Goal: Task Accomplishment & Management: Manage account settings

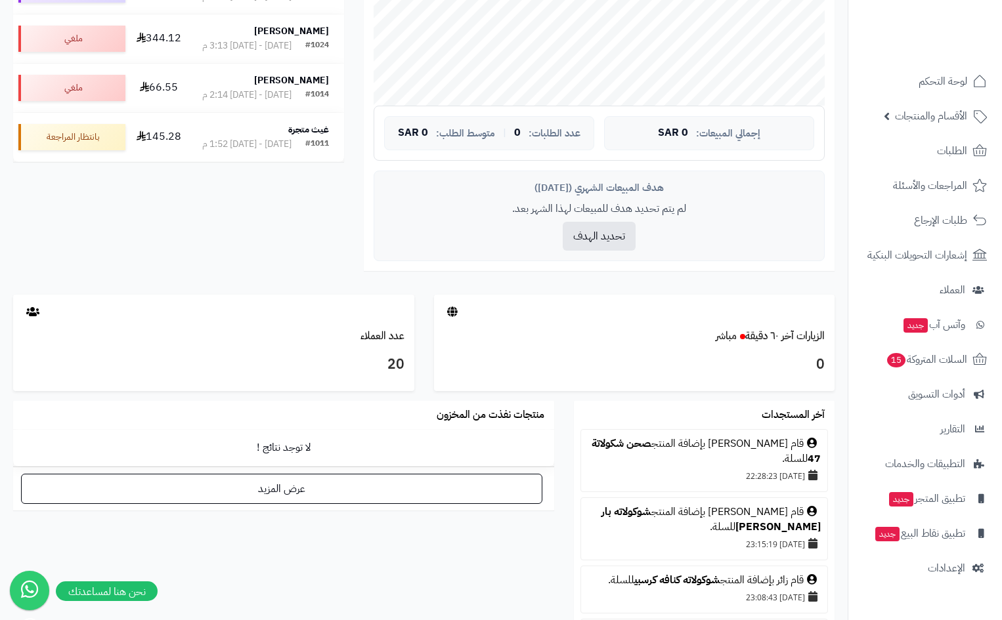
scroll to position [459, 0]
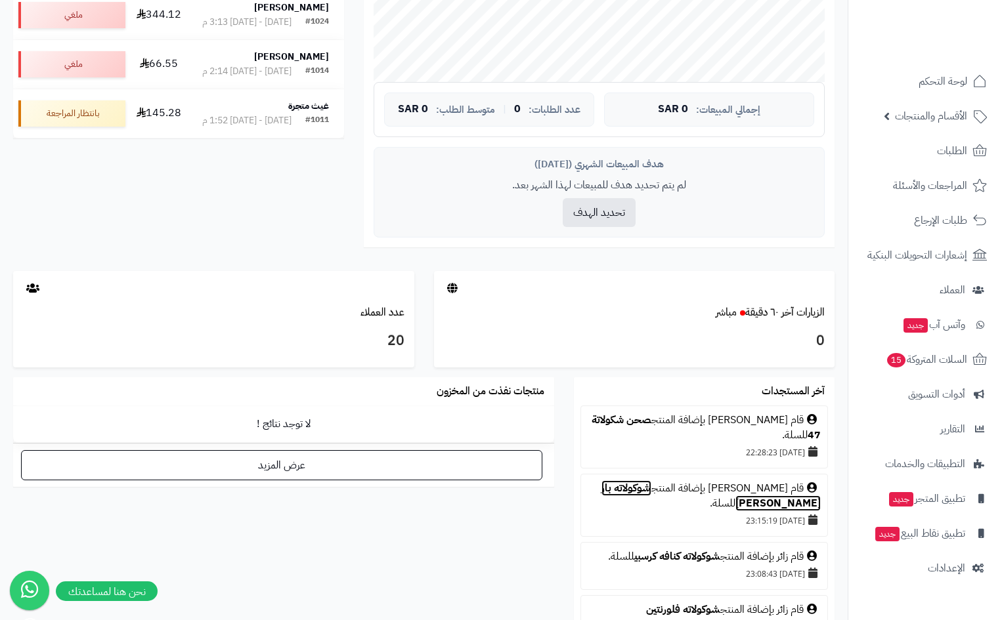
click at [641, 491] on link "شوكولاته بار هالينا كراميل" at bounding box center [710, 495] width 219 height 31
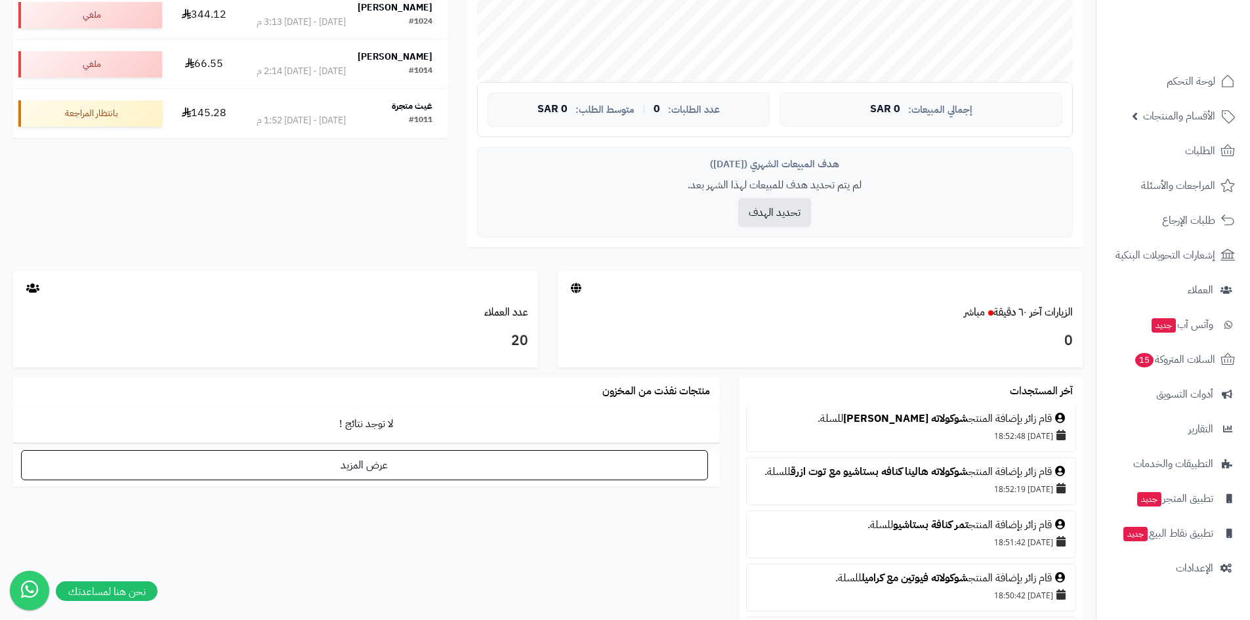
scroll to position [576, 0]
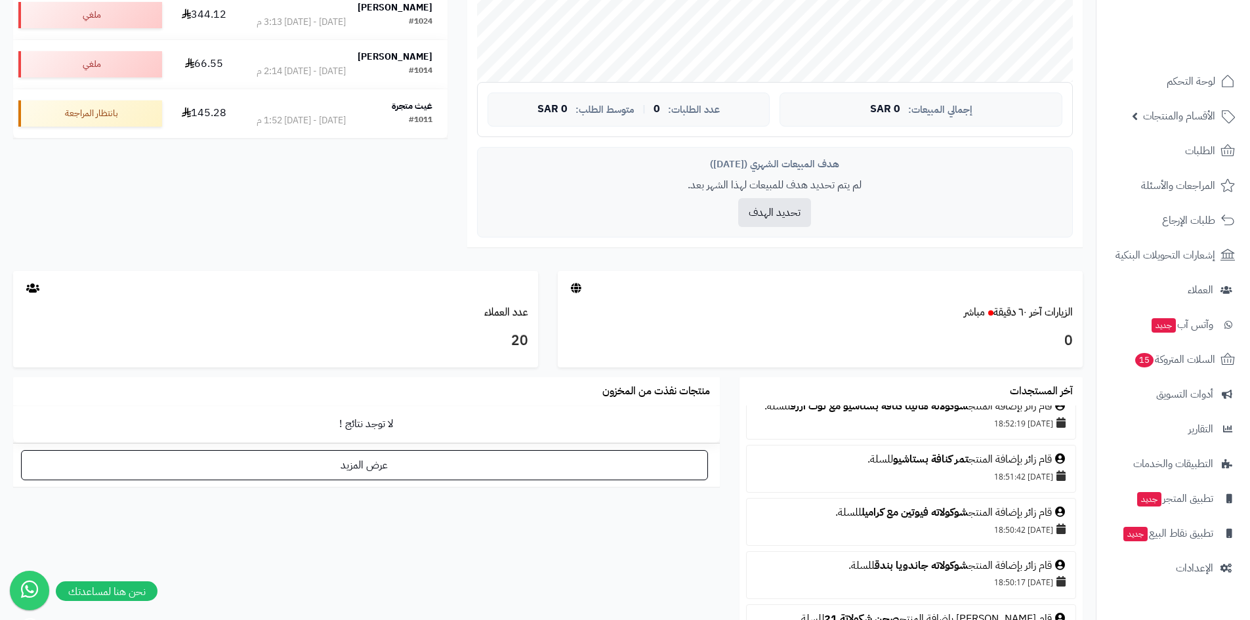
click at [1001, 505] on div "قام زائر بإضافة المنتج شوكولاته فيوتين مع كراميل للسلة." at bounding box center [911, 512] width 316 height 15
click at [983, 505] on div "قام زائر بإضافة المنتج شوكولاته فيوتين مع كراميل للسلة." at bounding box center [911, 512] width 316 height 15
click at [1001, 520] on div "05/08/2025 18:50:42" at bounding box center [911, 529] width 316 height 18
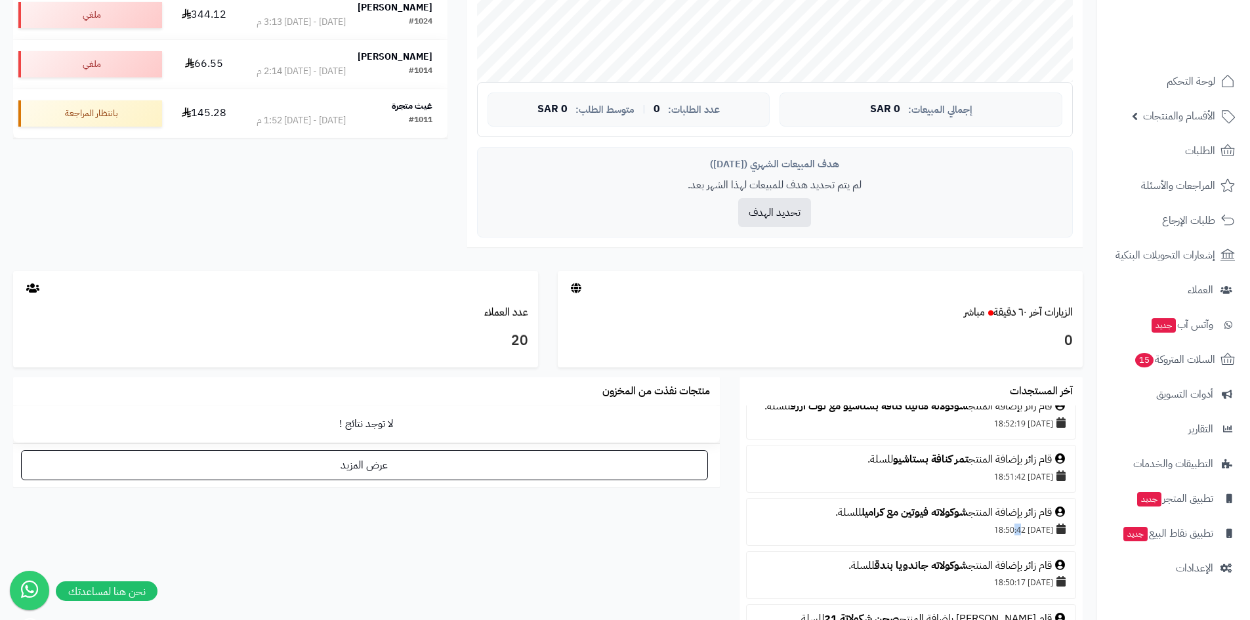
click at [1001, 520] on div "05/08/2025 18:50:42" at bounding box center [911, 529] width 316 height 18
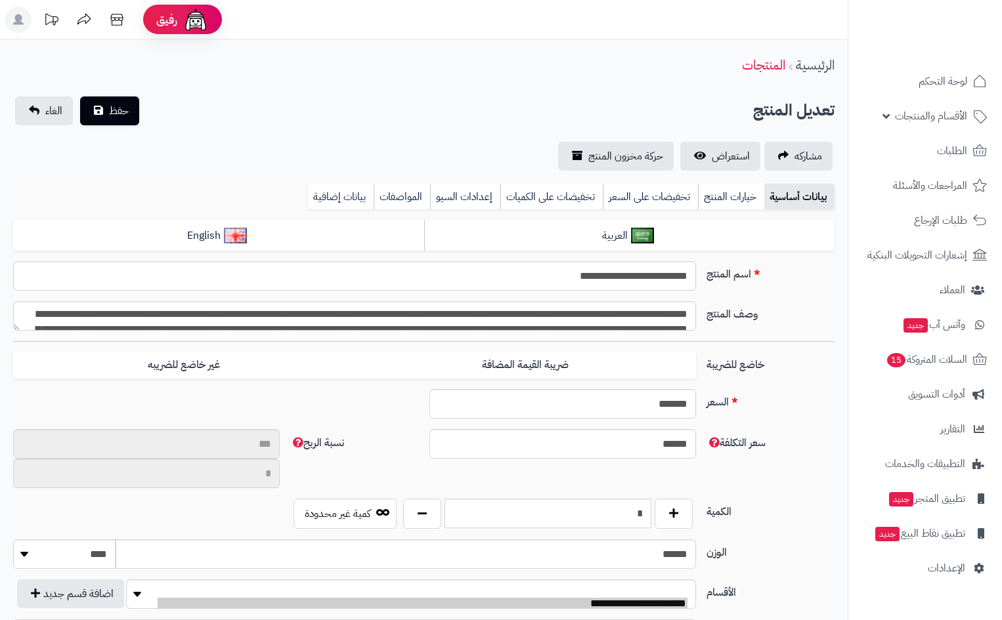
type input "**"
type input "*********"
type input "*****"
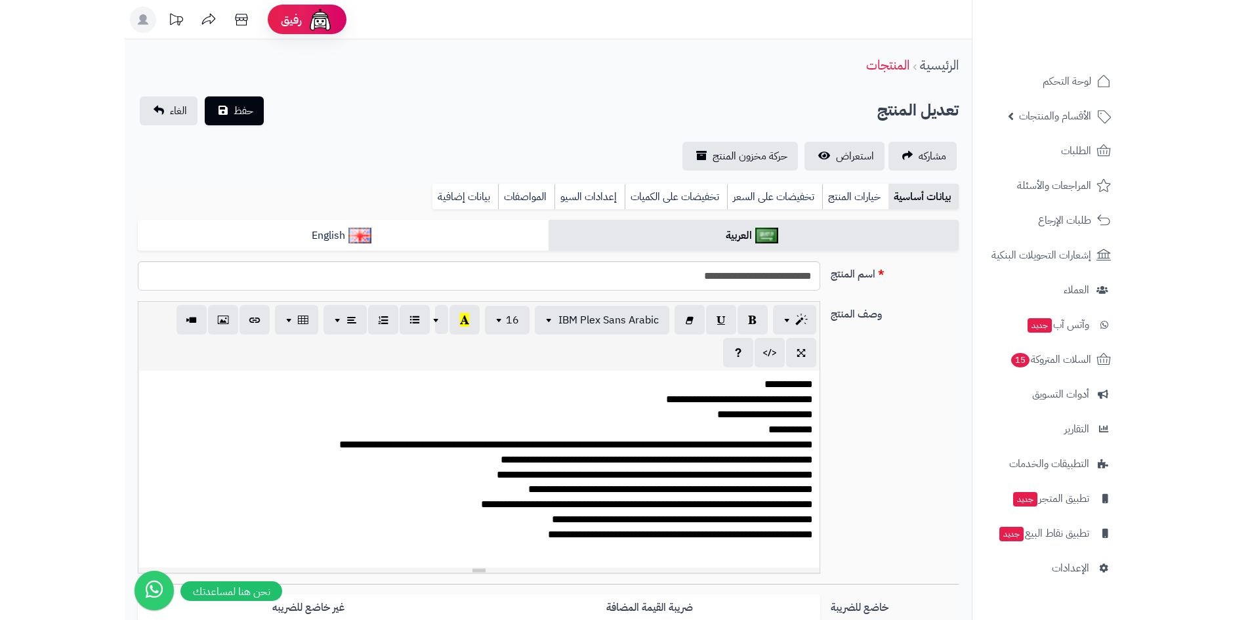
scroll to position [6, 0]
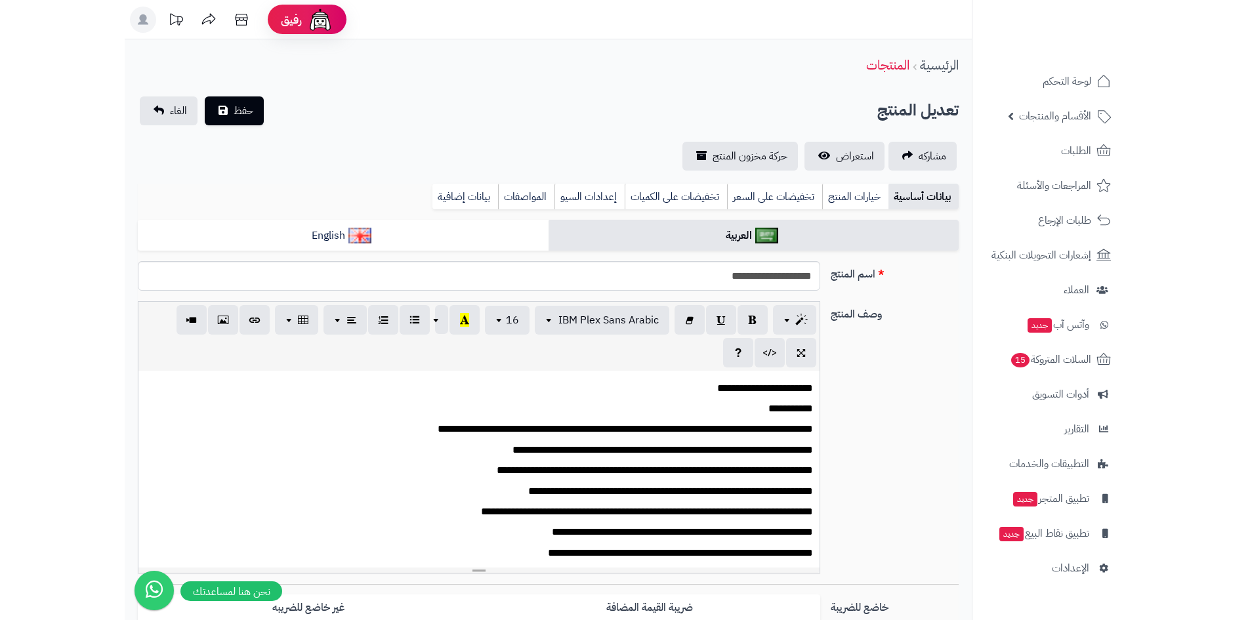
scroll to position [22, 0]
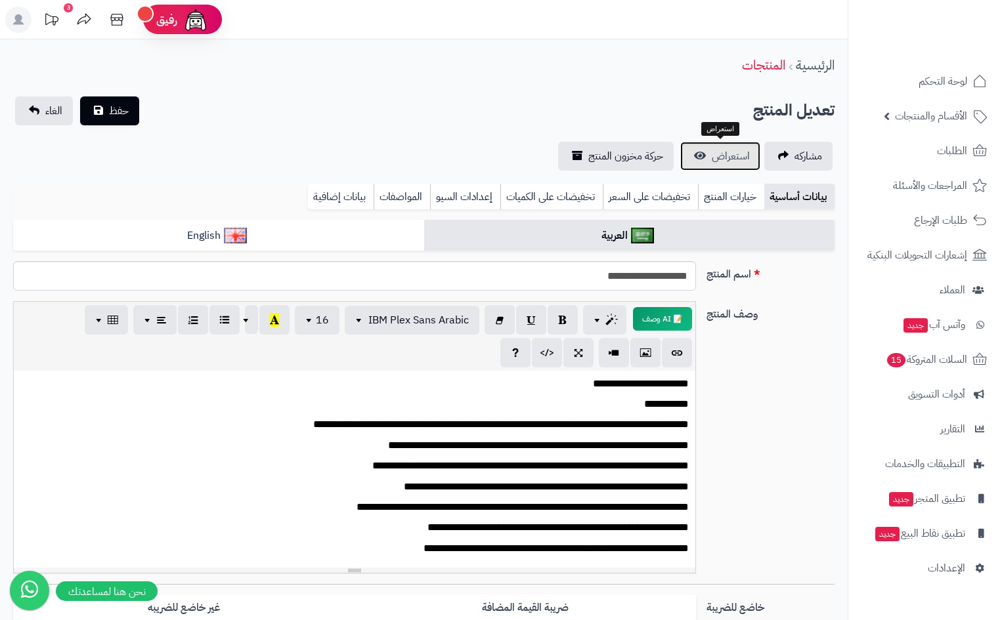
click at [737, 158] on span "استعراض" at bounding box center [730, 156] width 38 height 16
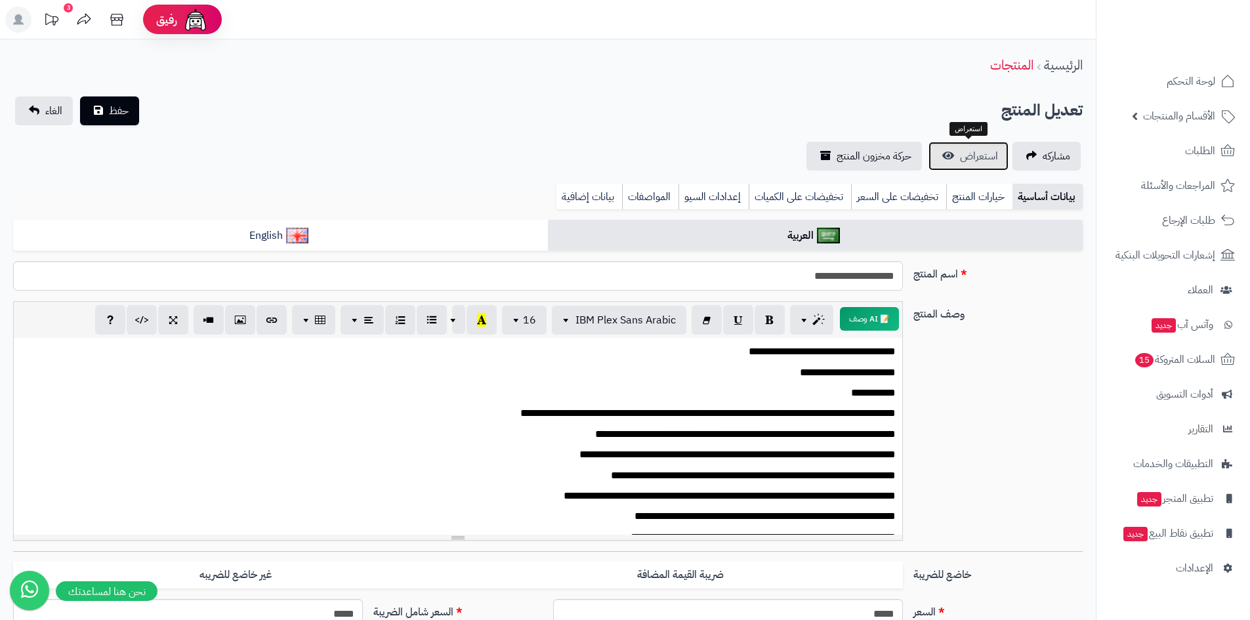
click at [954, 152] on link "استعراض" at bounding box center [969, 156] width 80 height 29
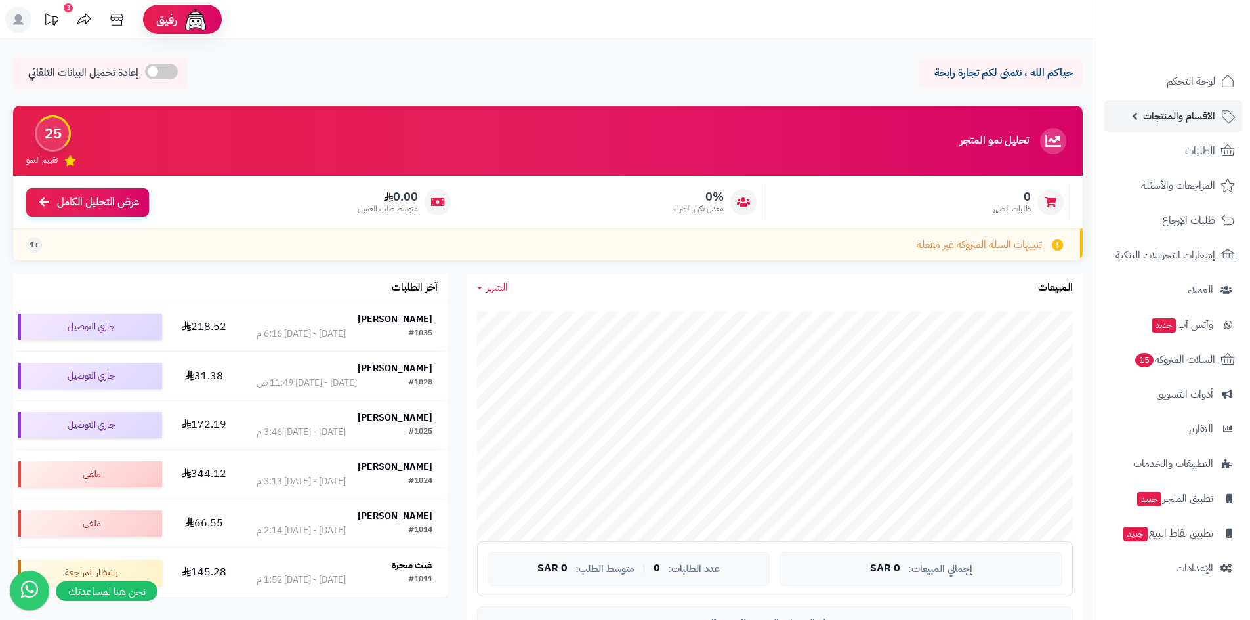
click at [1172, 116] on span "الأقسام والمنتجات" at bounding box center [1179, 116] width 72 height 18
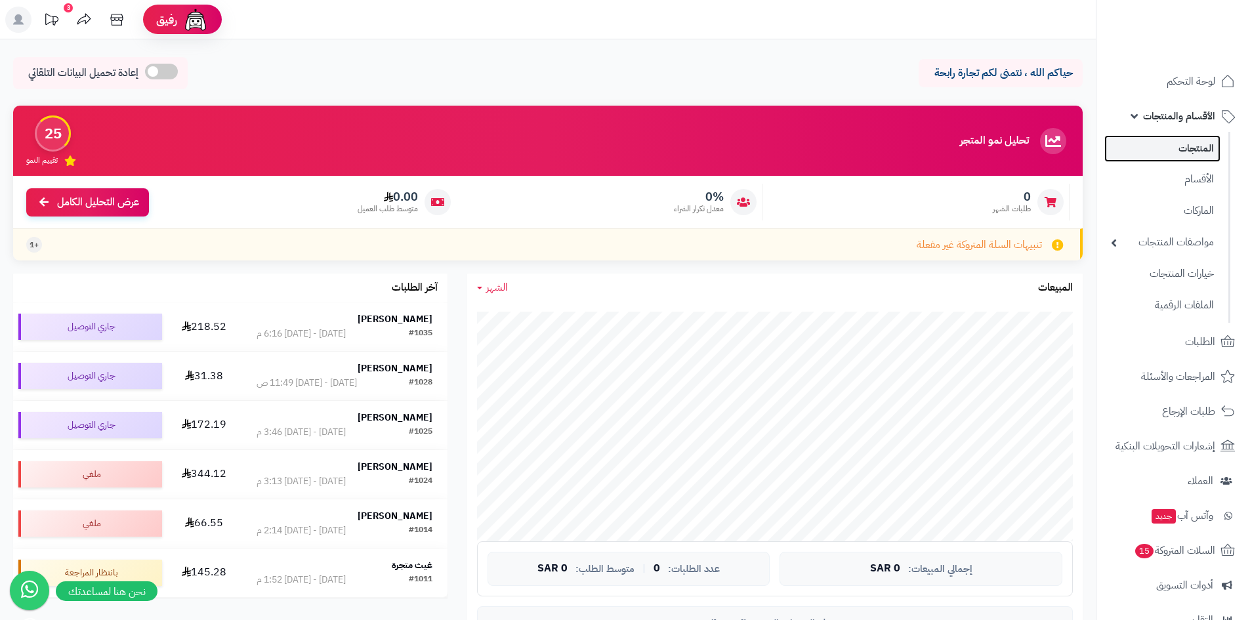
click at [1177, 150] on link "المنتجات" at bounding box center [1163, 148] width 116 height 27
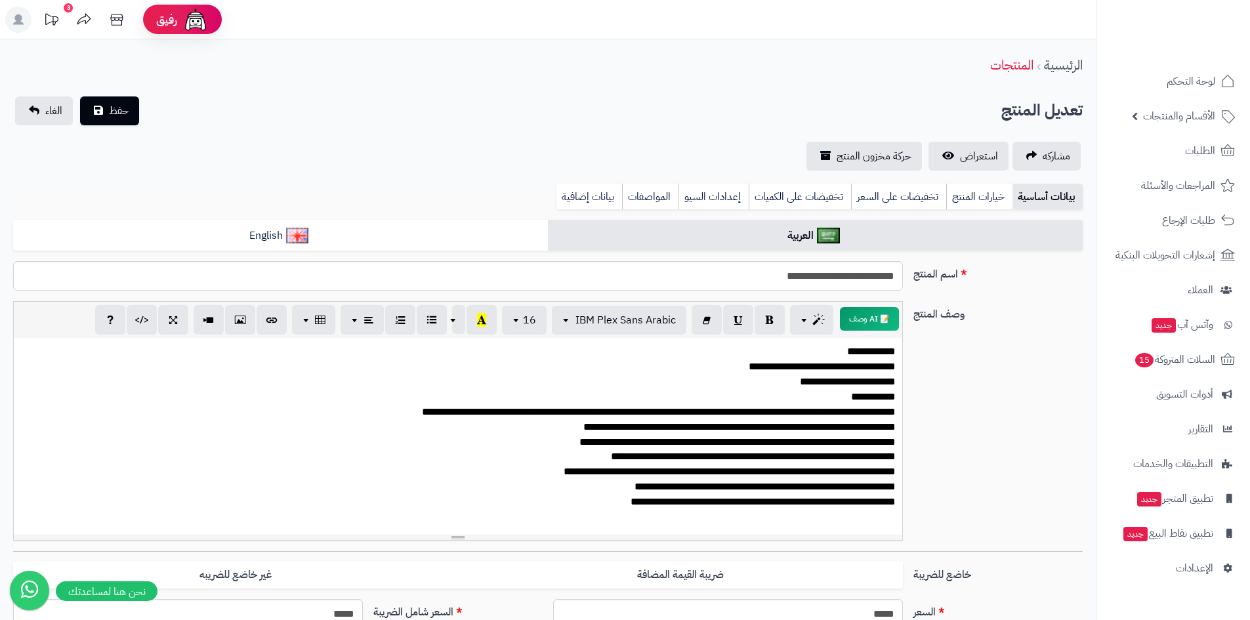
scroll to position [6, 0]
click at [1176, 109] on span "الأقسام والمنتجات" at bounding box center [1179, 116] width 72 height 18
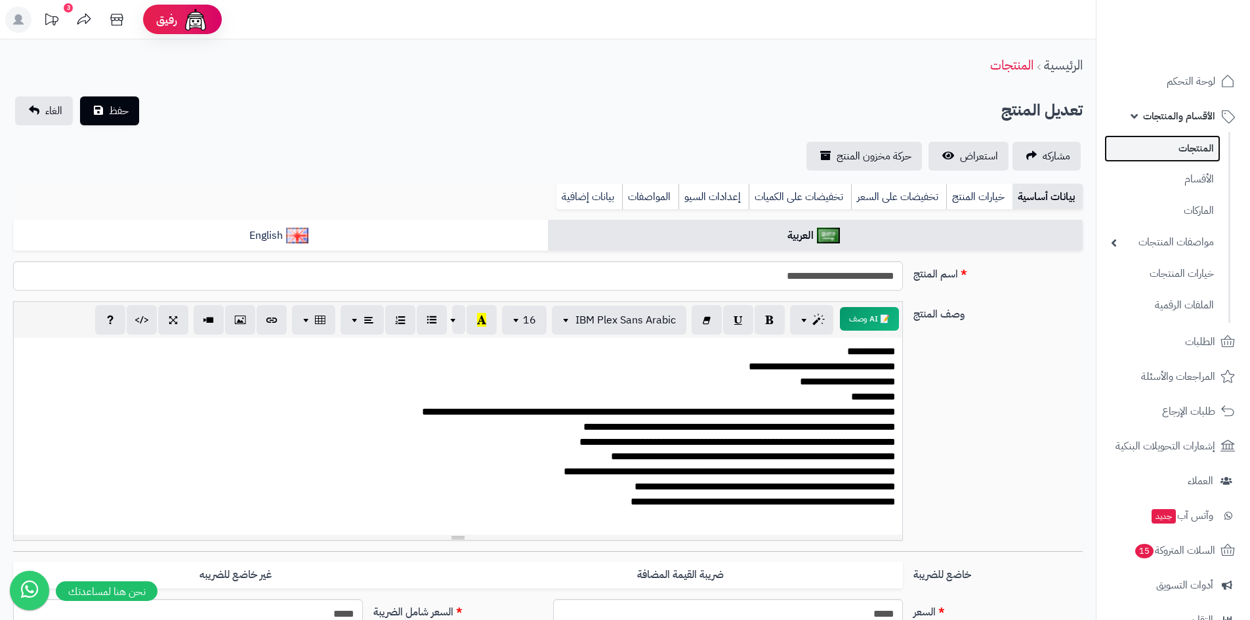
click at [1157, 140] on link "المنتجات" at bounding box center [1163, 148] width 116 height 27
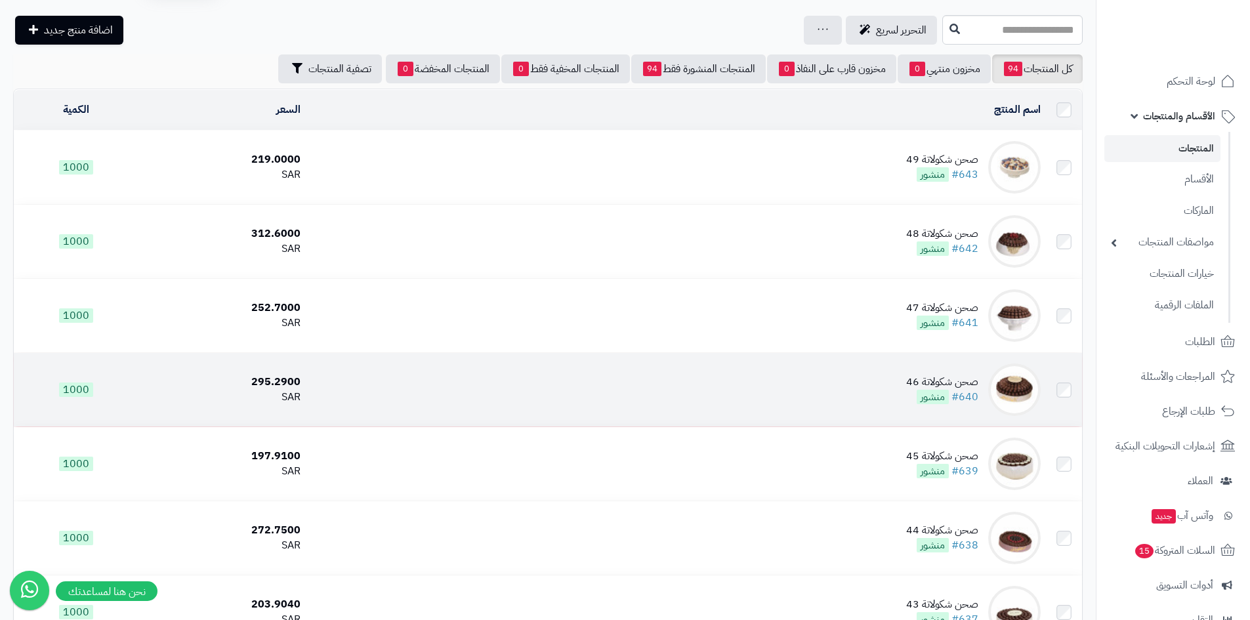
scroll to position [66, 0]
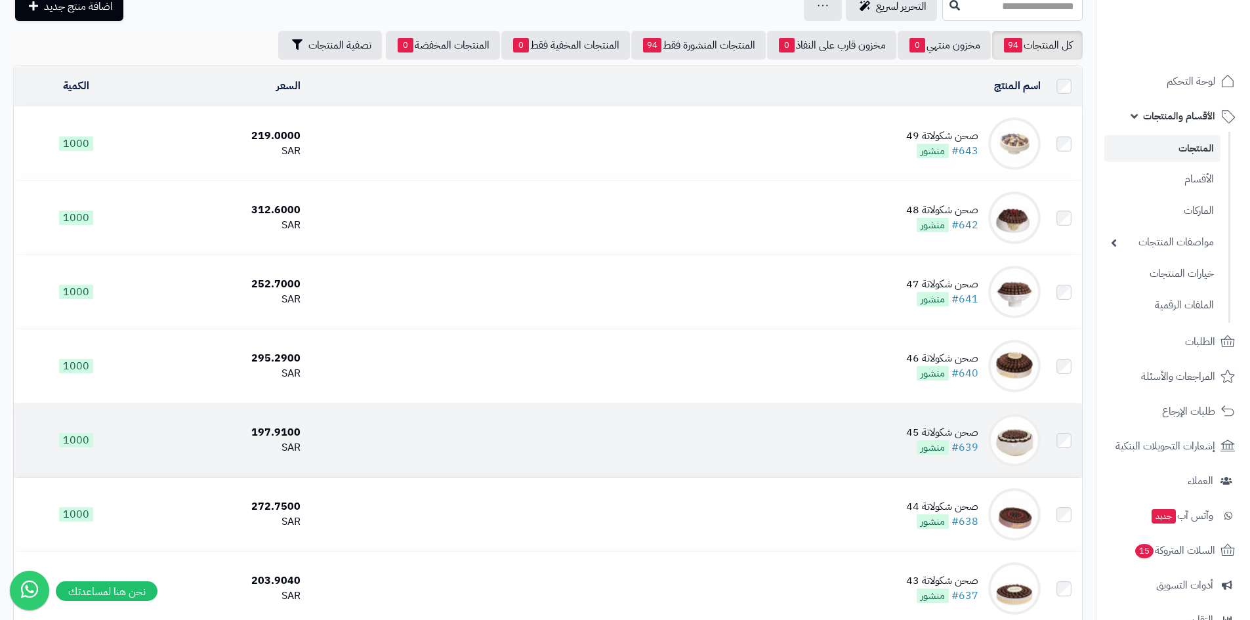
click at [976, 431] on div "صحن شكولاتة 45" at bounding box center [942, 432] width 72 height 15
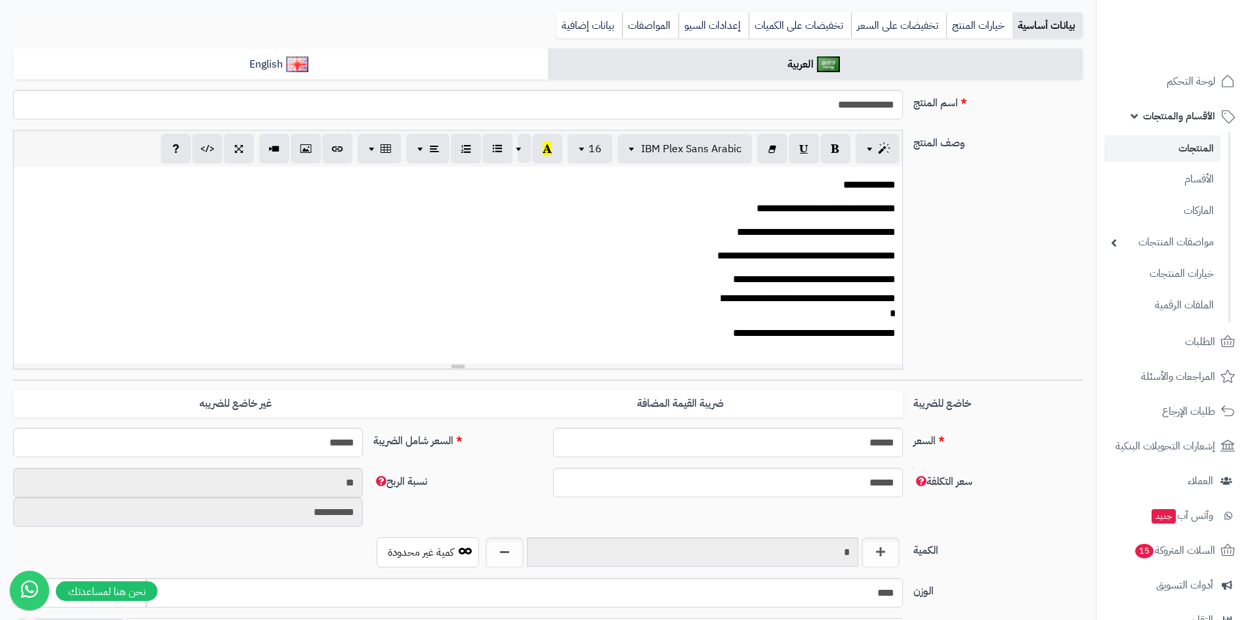
scroll to position [197, 0]
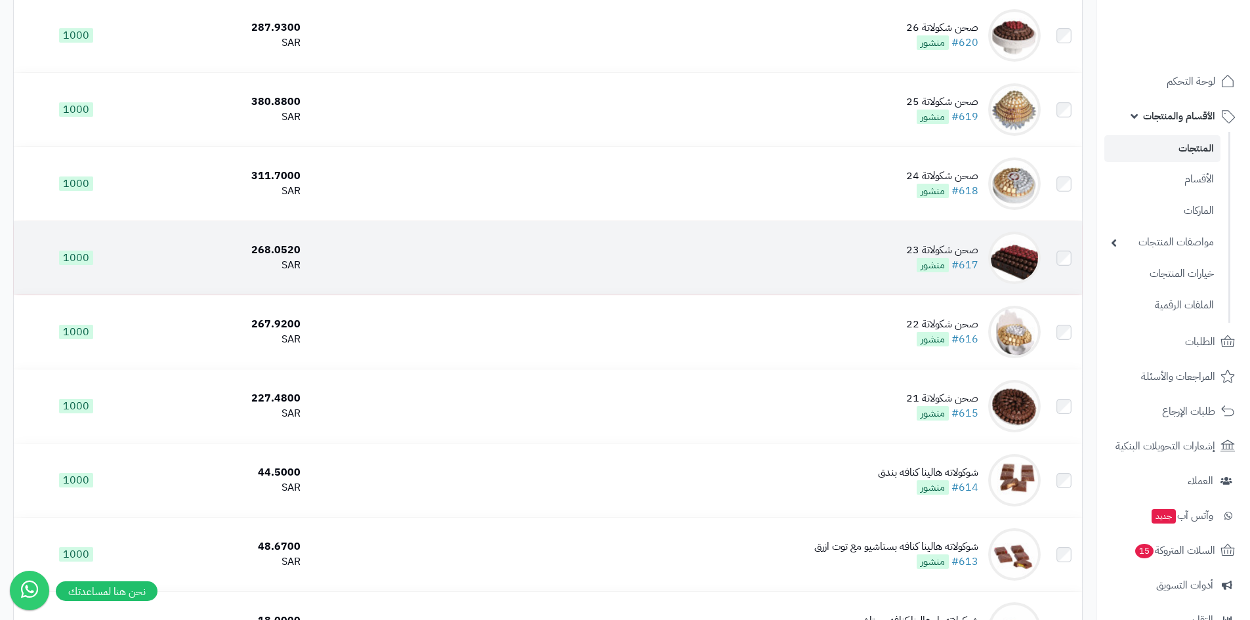
scroll to position [1903, 0]
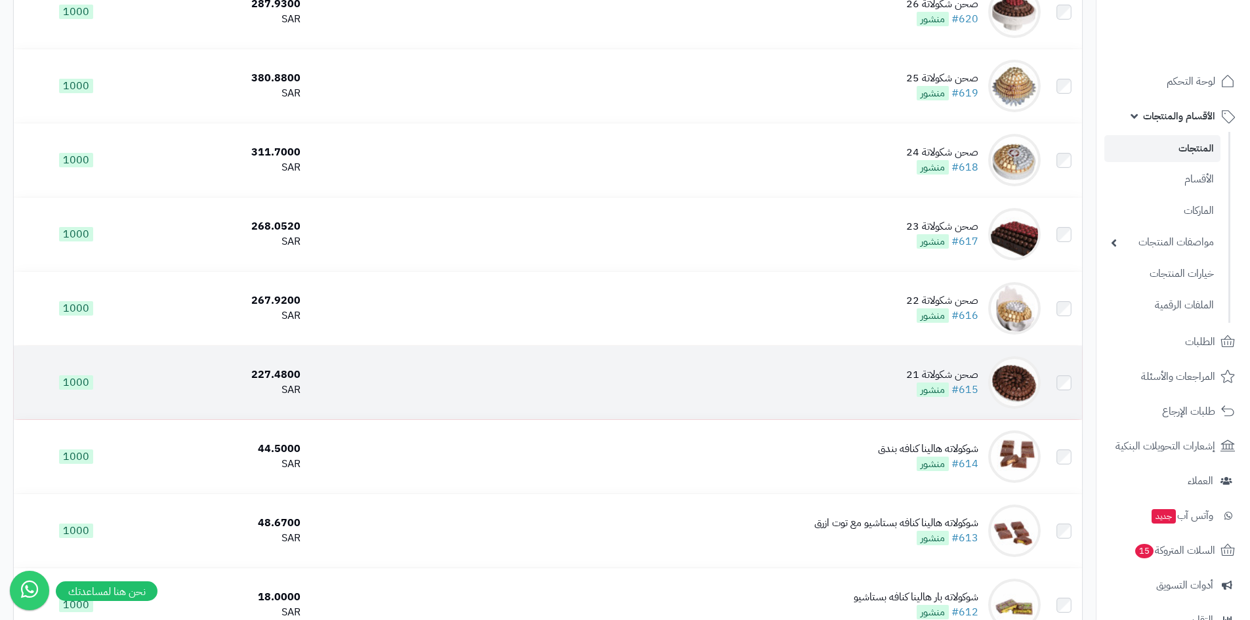
click at [293, 370] on div "227.4800" at bounding box center [222, 375] width 157 height 15
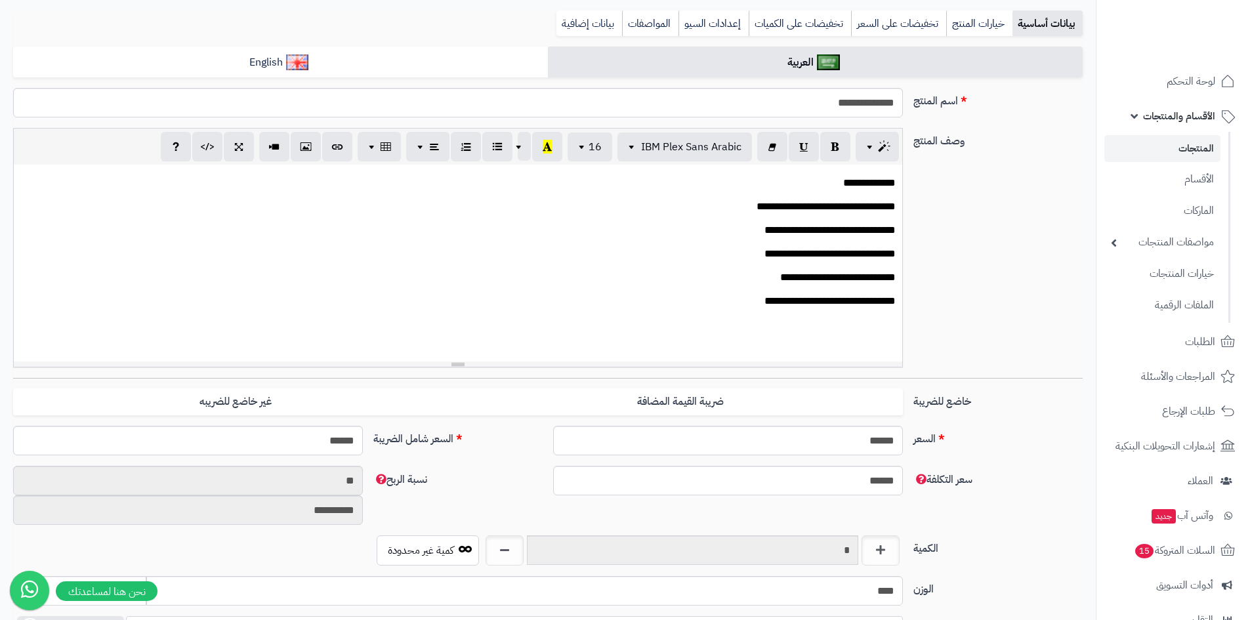
scroll to position [197, 0]
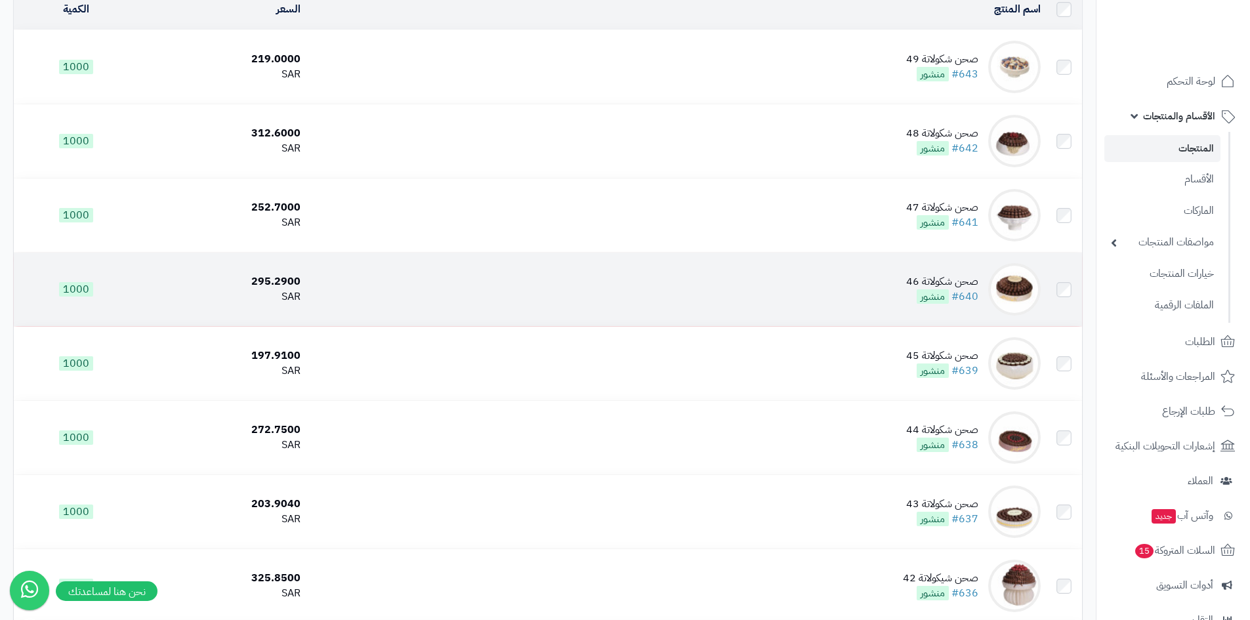
scroll to position [131, 0]
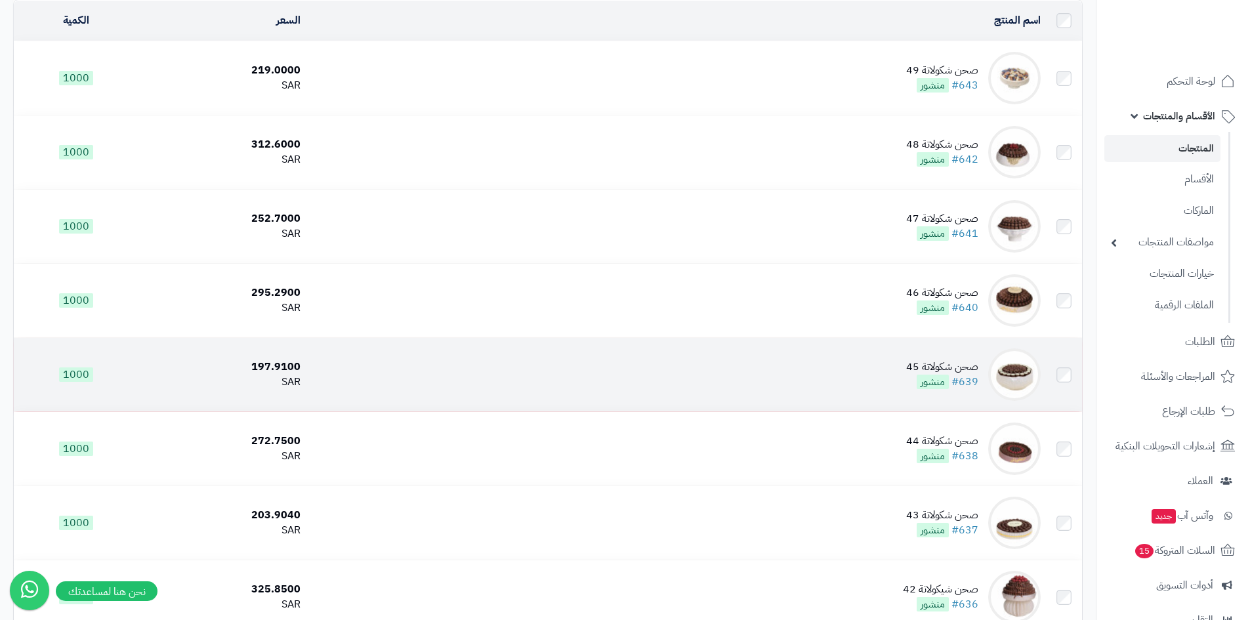
click at [944, 360] on div "صحن شكولاتة 45" at bounding box center [942, 367] width 72 height 15
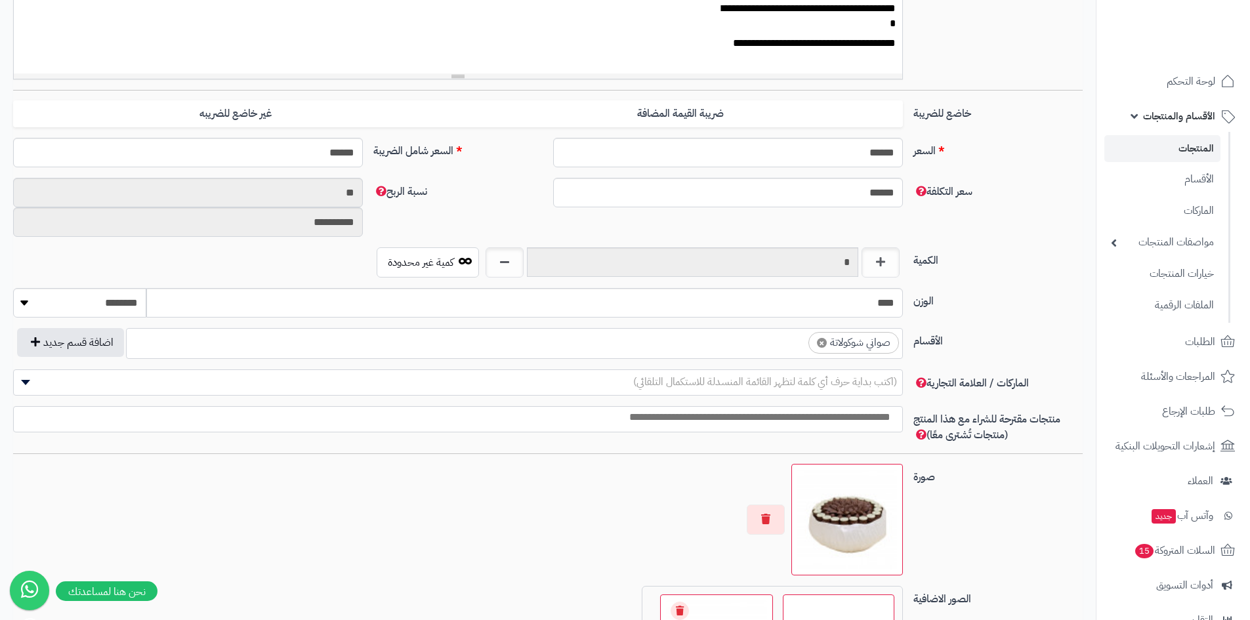
scroll to position [438, 0]
